Goal: Transaction & Acquisition: Download file/media

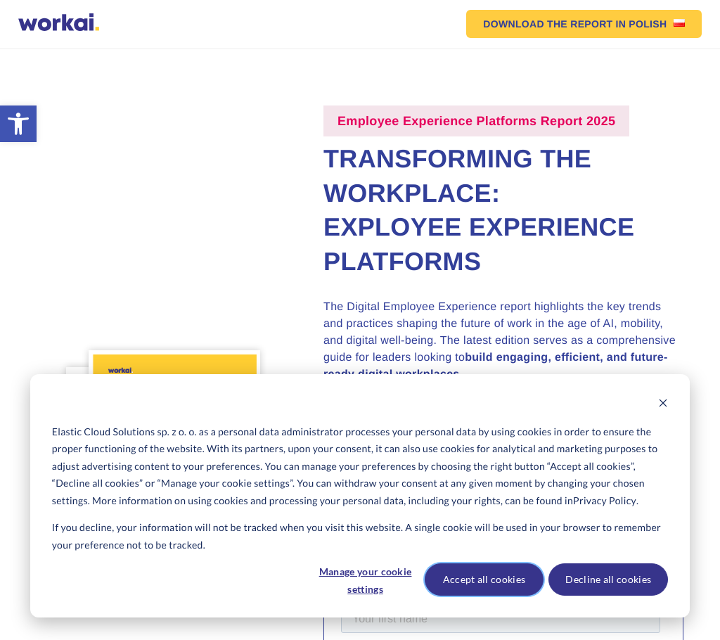
click at [497, 580] on button "Accept all cookies" at bounding box center [485, 579] width 120 height 32
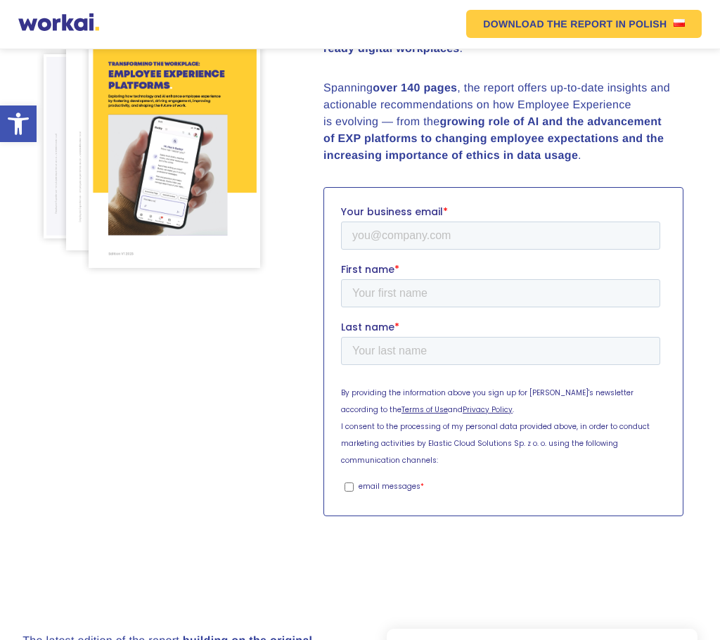
scroll to position [291, 0]
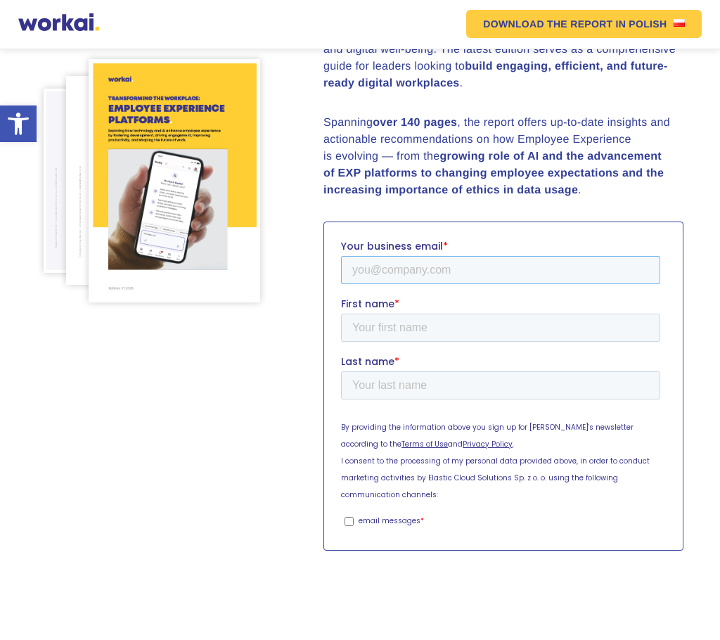
click at [461, 262] on input "Your business email *" at bounding box center [500, 270] width 319 height 28
type input "[EMAIL_ADDRESS][DOMAIN_NAME]"
type input "[PERSON_NAME]"
click at [348, 517] on input "email messages *" at bounding box center [349, 521] width 9 height 9
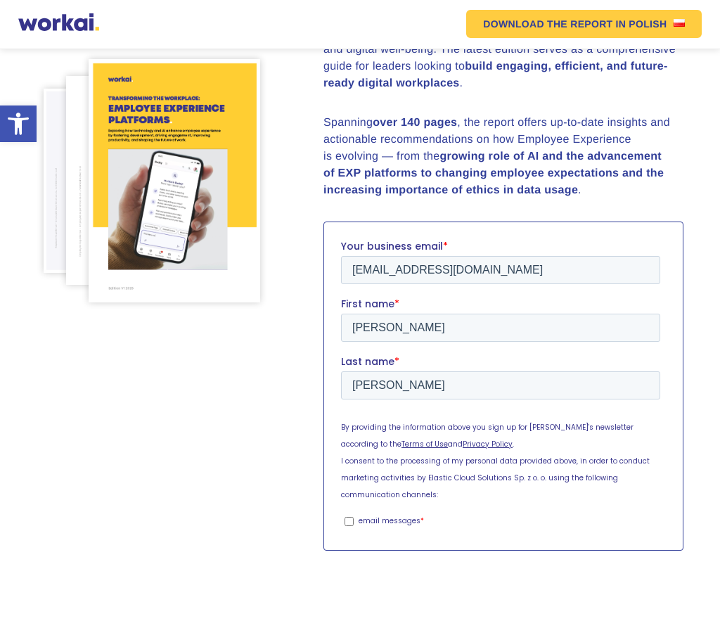
checkbox input "true"
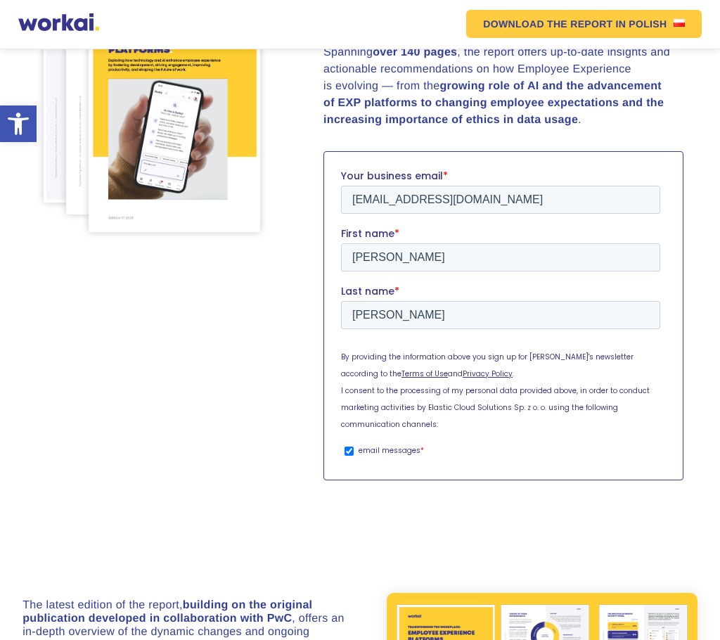
click at [454, 487] on input "Download free report" at bounding box center [435, 503] width 189 height 32
